Goal: Navigation & Orientation: Find specific page/section

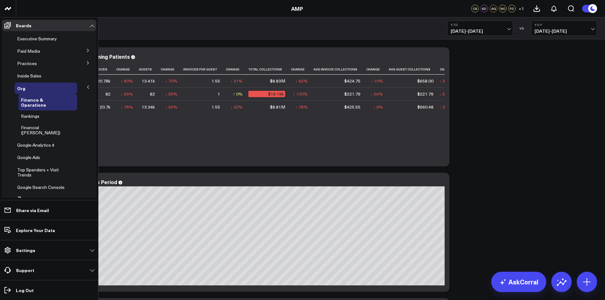
click at [84, 90] on button at bounding box center [88, 88] width 17 height 10
click at [83, 87] on button at bounding box center [88, 88] width 17 height 10
click at [86, 88] on icon at bounding box center [88, 87] width 4 height 4
click at [34, 118] on span "Rankings" at bounding box center [30, 116] width 18 height 6
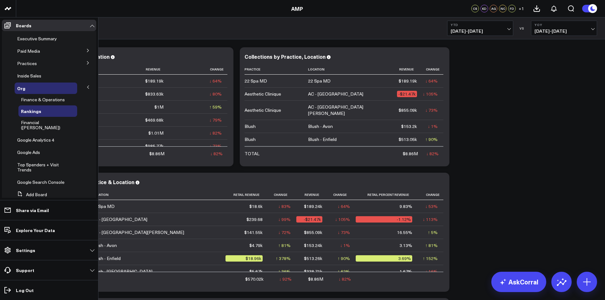
click at [86, 87] on icon at bounding box center [88, 87] width 4 height 4
click at [86, 61] on icon at bounding box center [88, 63] width 4 height 4
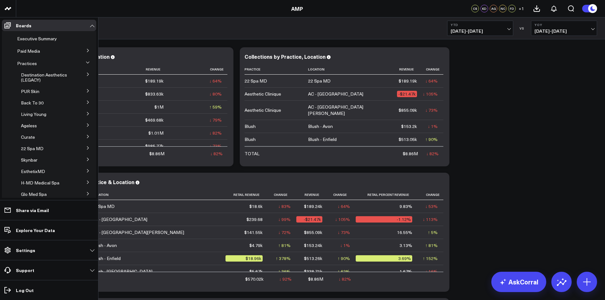
click at [86, 61] on icon at bounding box center [88, 63] width 4 height 4
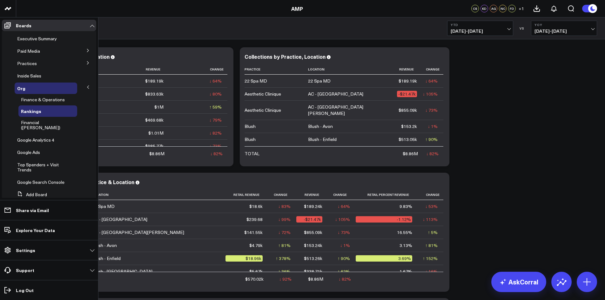
click at [86, 51] on icon at bounding box center [88, 51] width 4 height 4
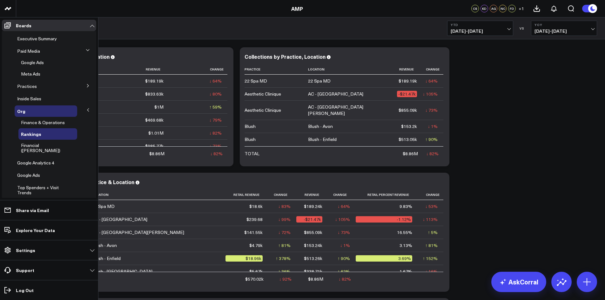
click at [86, 51] on icon at bounding box center [88, 50] width 4 height 4
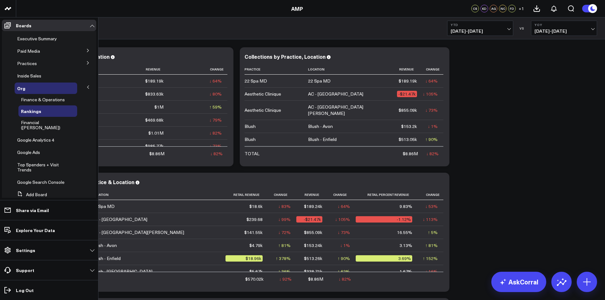
click at [82, 87] on button at bounding box center [88, 88] width 17 height 10
click at [56, 90] on div "Org" at bounding box center [46, 88] width 63 height 11
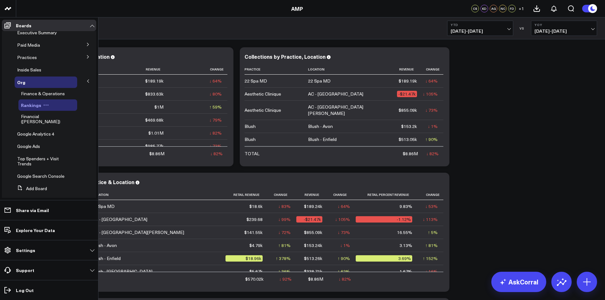
scroll to position [8, 0]
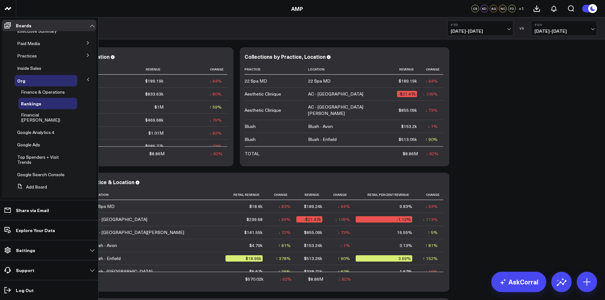
click at [86, 81] on icon at bounding box center [88, 79] width 4 height 4
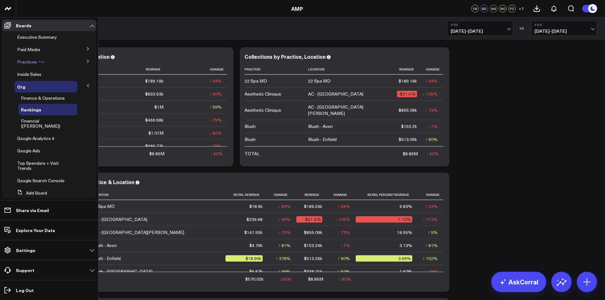
scroll to position [0, 0]
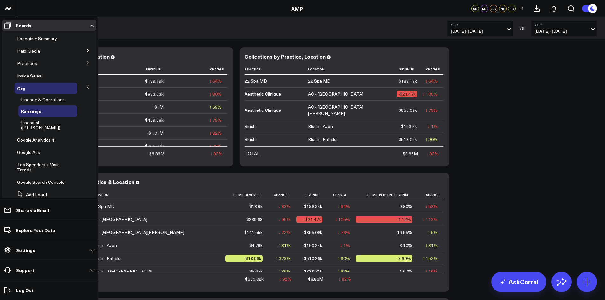
click at [86, 63] on icon at bounding box center [88, 63] width 4 height 4
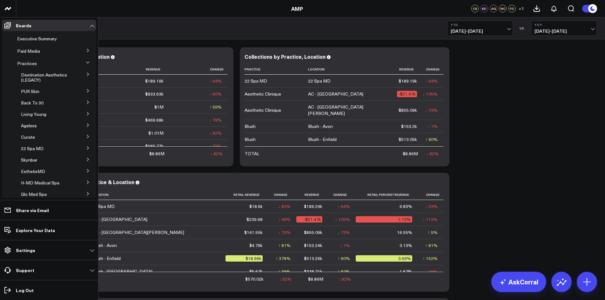
click at [86, 63] on icon at bounding box center [88, 63] width 4 height 4
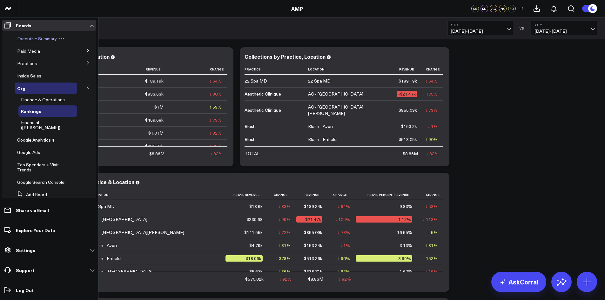
click at [43, 37] on span "Executive Summary" at bounding box center [37, 39] width 40 height 6
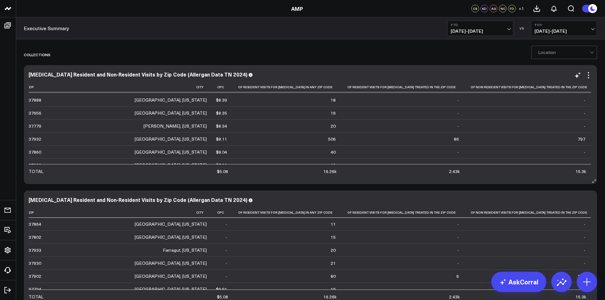
scroll to position [222, 0]
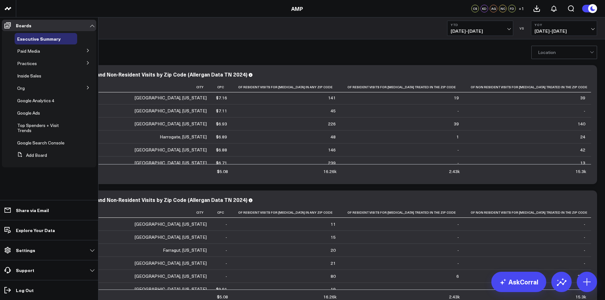
click at [89, 251] on link "Settings" at bounding box center [49, 249] width 94 height 11
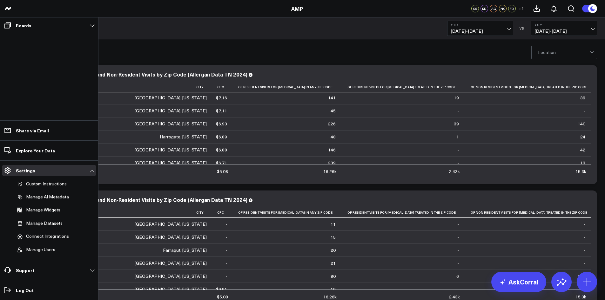
click at [91, 169] on link "Settings" at bounding box center [49, 170] width 94 height 11
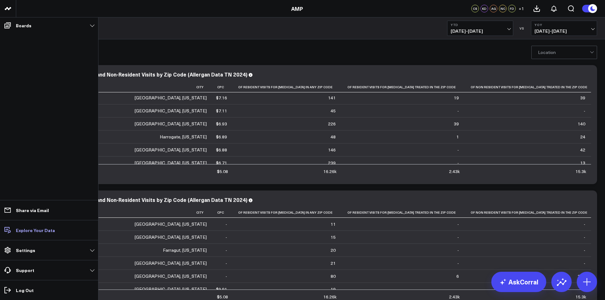
click at [42, 232] on p "Explore Your Data" at bounding box center [35, 230] width 39 height 5
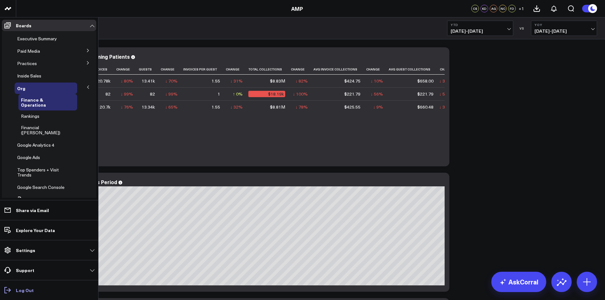
click at [19, 290] on p "Log Out" at bounding box center [25, 290] width 18 height 5
